Goal: Find contact information: Find contact information

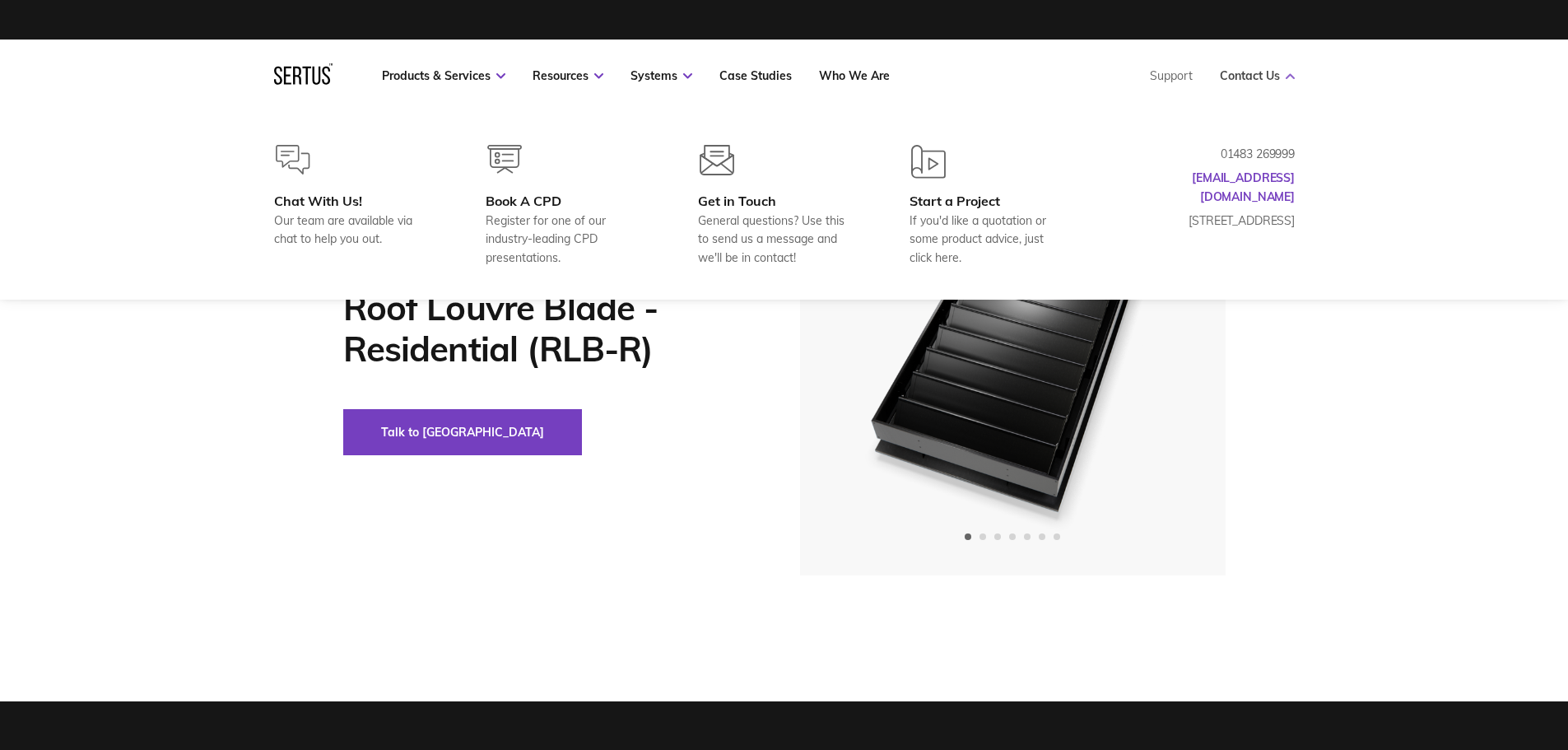
click at [1259, 82] on link "Contact Us" at bounding box center [1258, 75] width 75 height 15
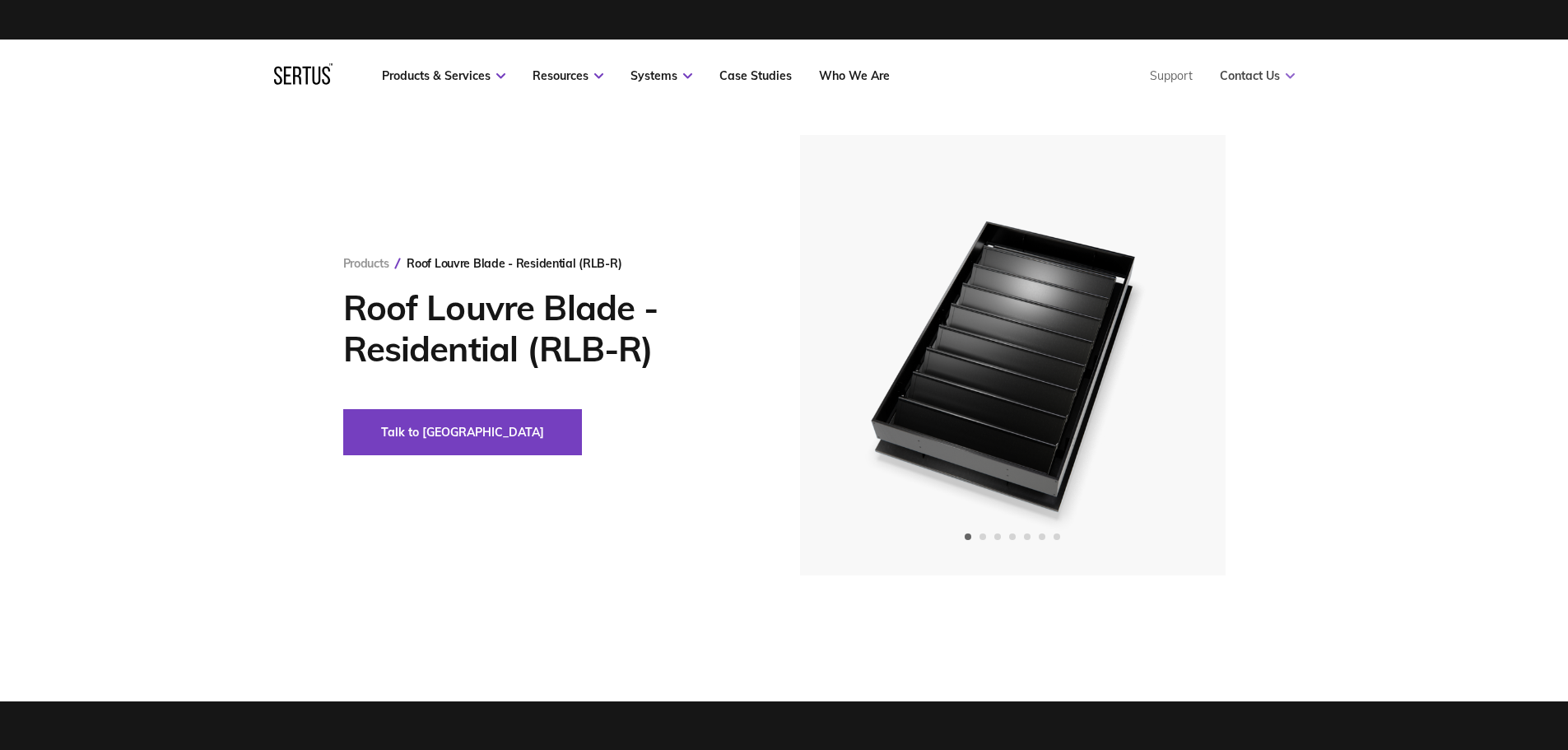
click at [1259, 82] on link "Contact Us" at bounding box center [1258, 75] width 75 height 15
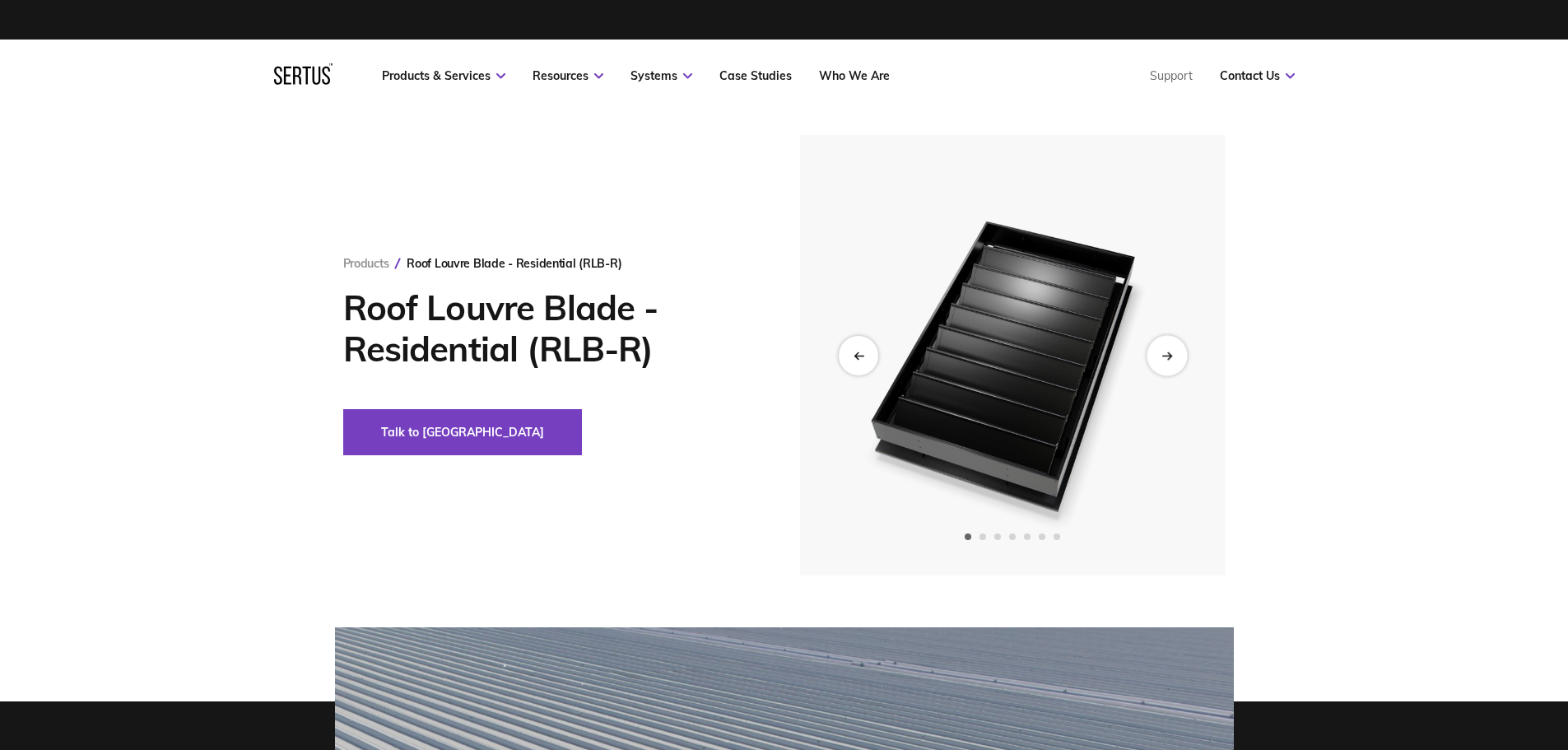
click at [1161, 364] on div "Next slide" at bounding box center [1167, 355] width 40 height 40
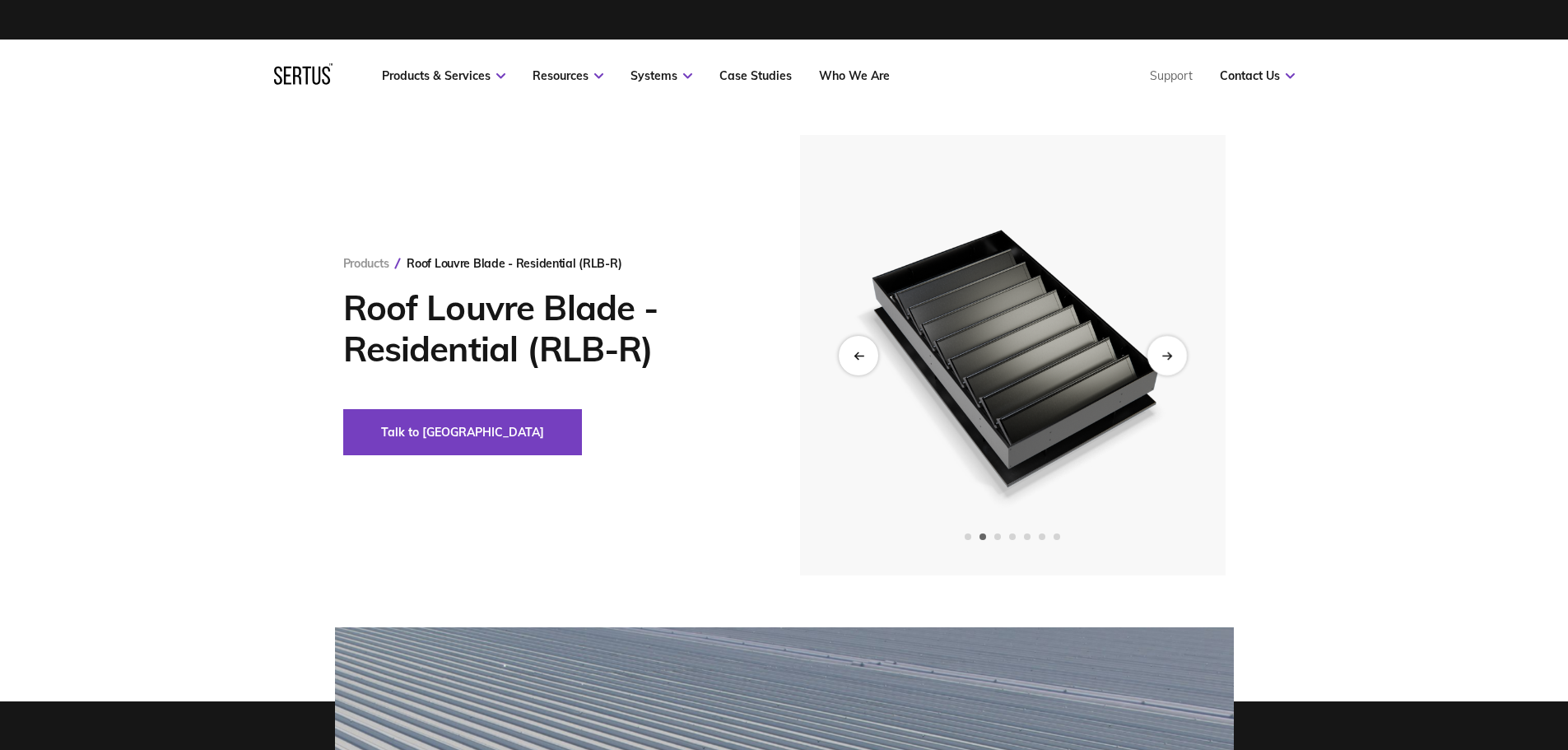
drag, startPoint x: 1190, startPoint y: 357, endPoint x: 1145, endPoint y: 361, distance: 45.2
click at [1187, 357] on img at bounding box center [1012, 356] width 404 height 441
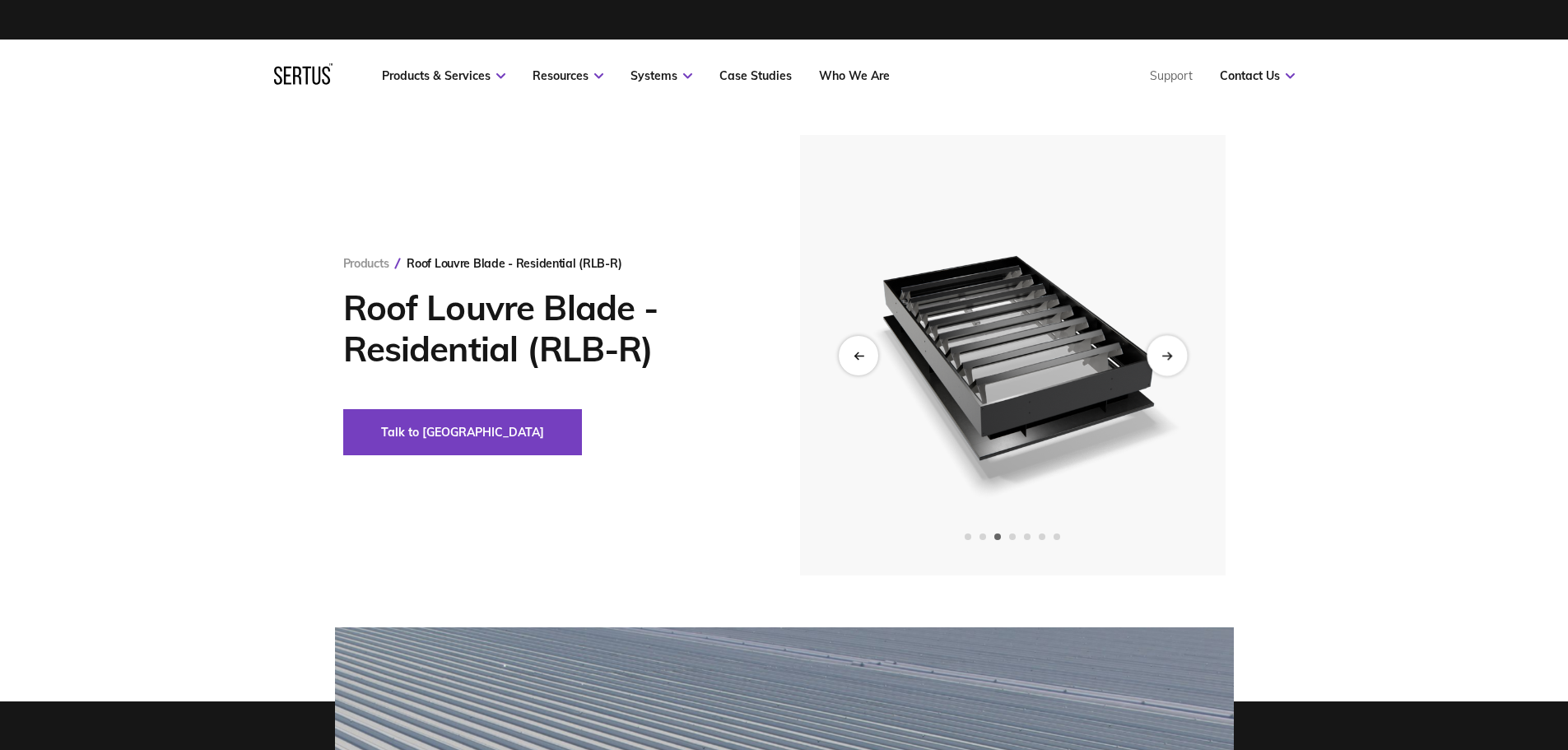
click at [1171, 355] on icon "Next slide" at bounding box center [1167, 355] width 11 height 9
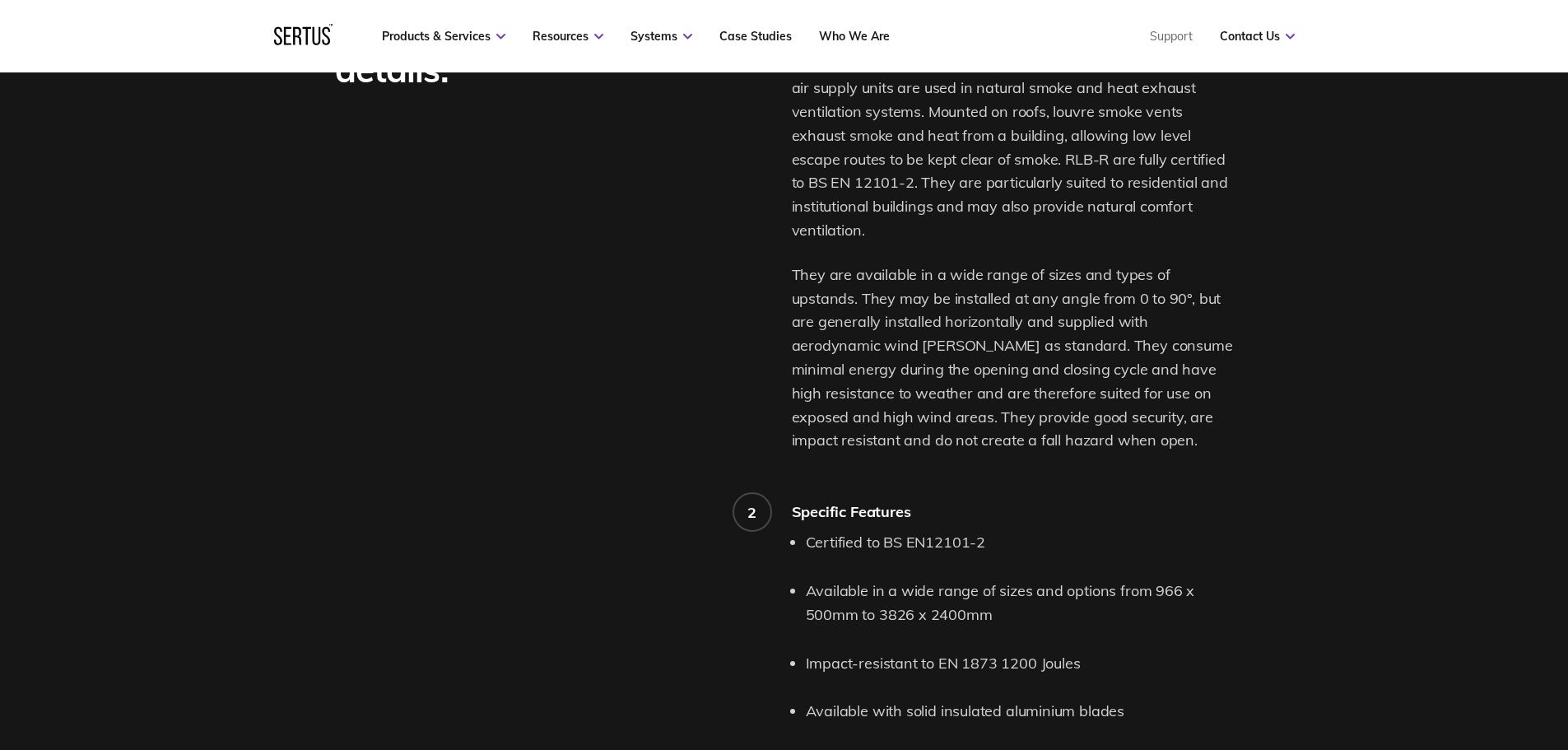
scroll to position [659, 0]
